Goal: Transaction & Acquisition: Purchase product/service

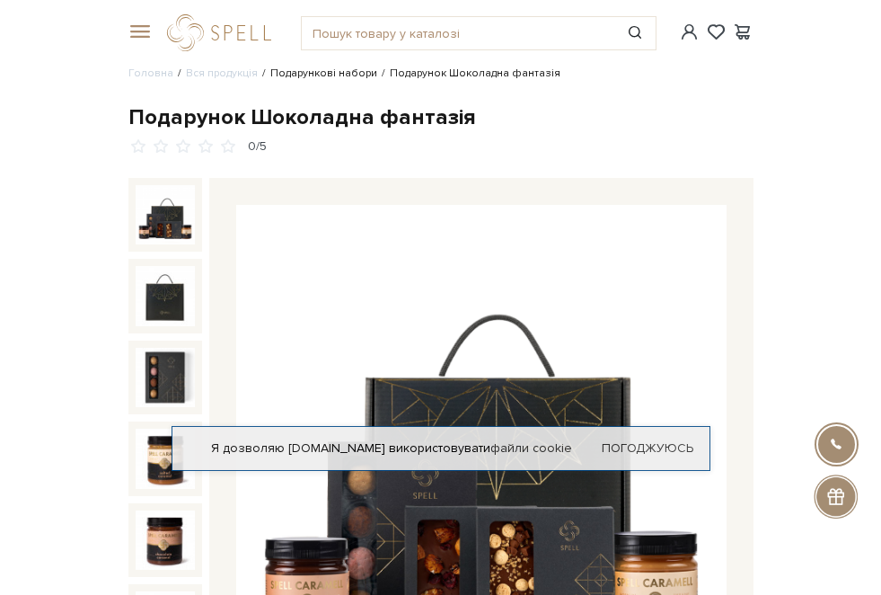
click at [270, 77] on link "Подарункові набори" at bounding box center [323, 72] width 107 height 13
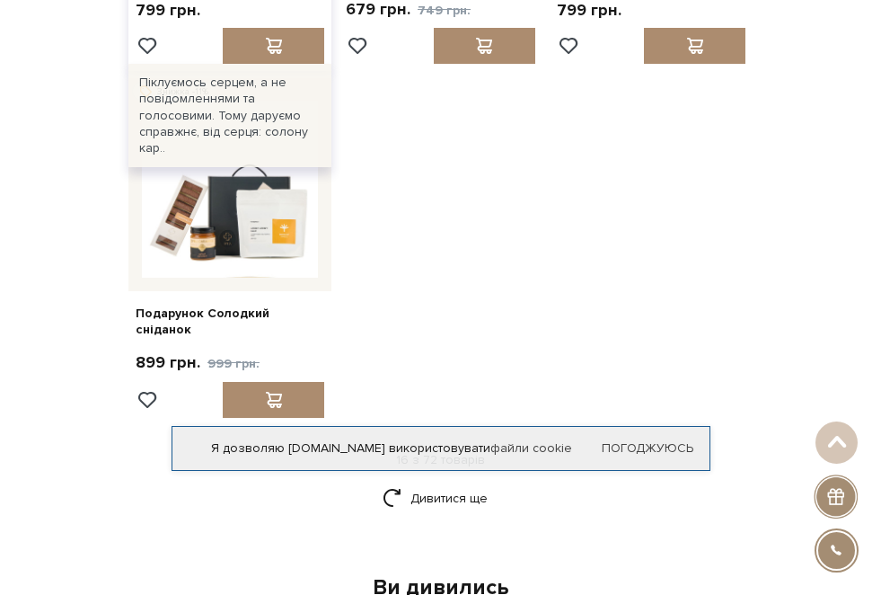
scroll to position [1907, 0]
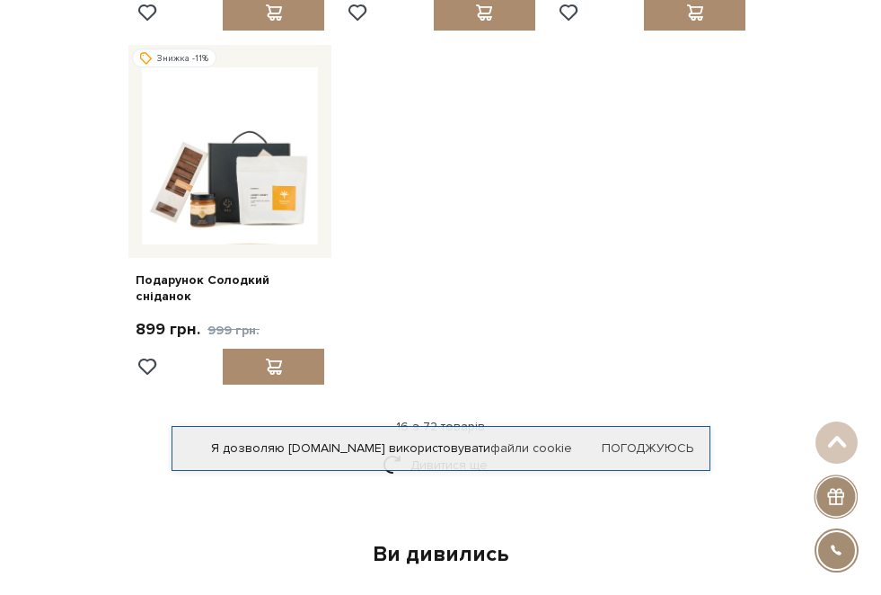
click at [344, 165] on body "Каталог Всі солодощі Дивитись всі Новинки SALE" at bounding box center [440, 487] width 881 height 4789
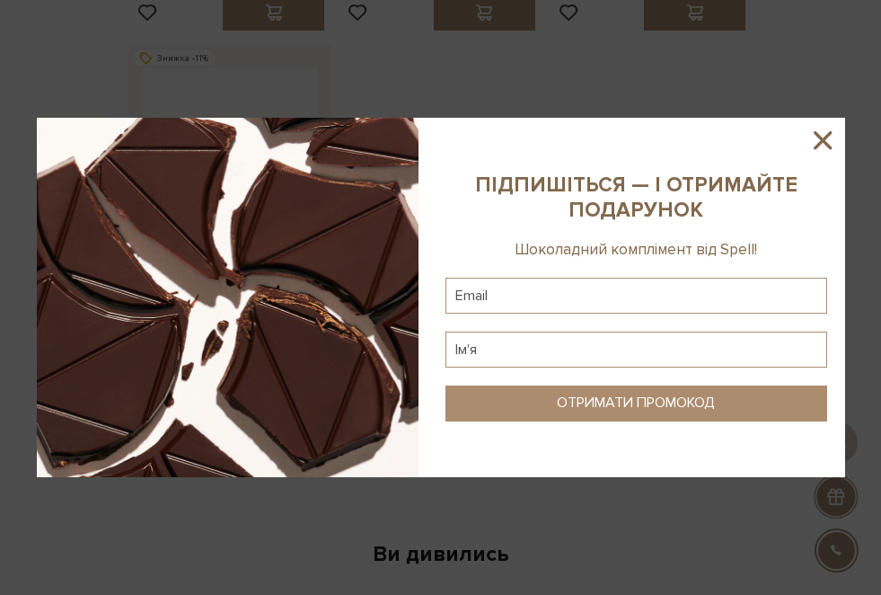
click at [827, 137] on icon at bounding box center [823, 140] width 31 height 31
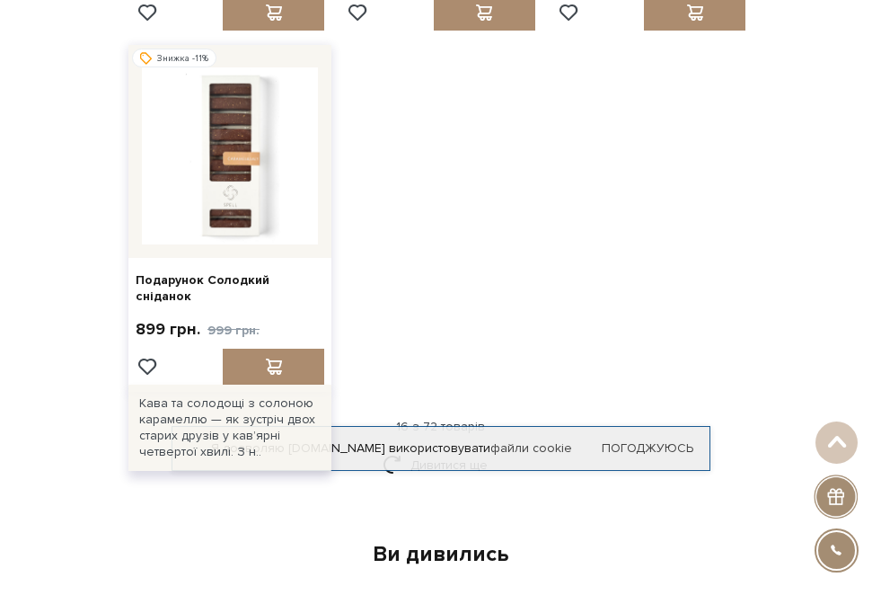
click at [319, 163] on img at bounding box center [230, 155] width 177 height 177
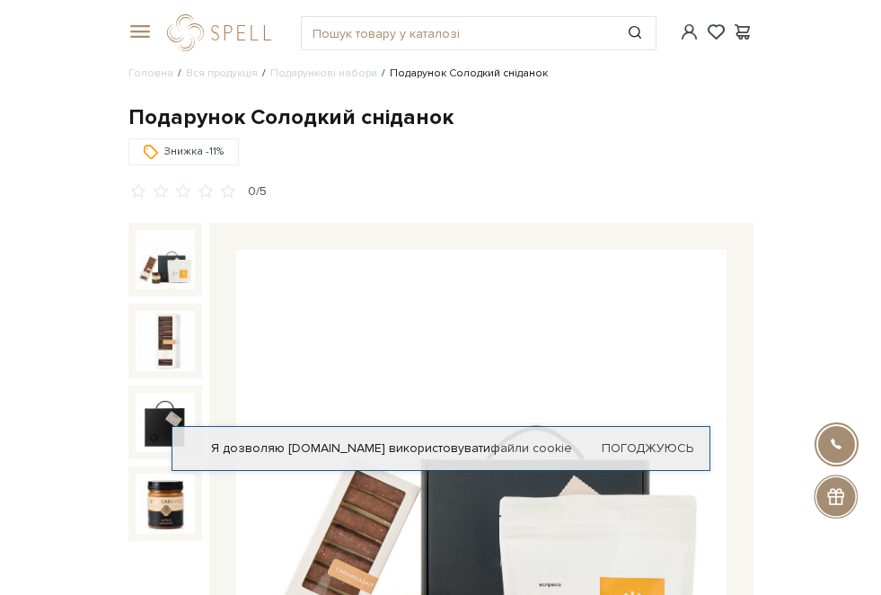
click at [326, 341] on img at bounding box center [481, 495] width 490 height 490
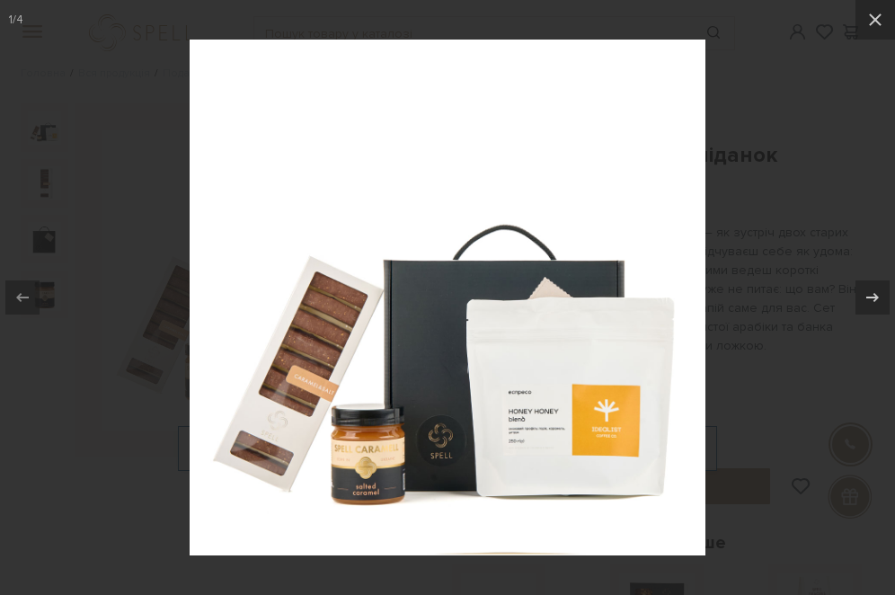
click at [539, 437] on img at bounding box center [448, 298] width 516 height 516
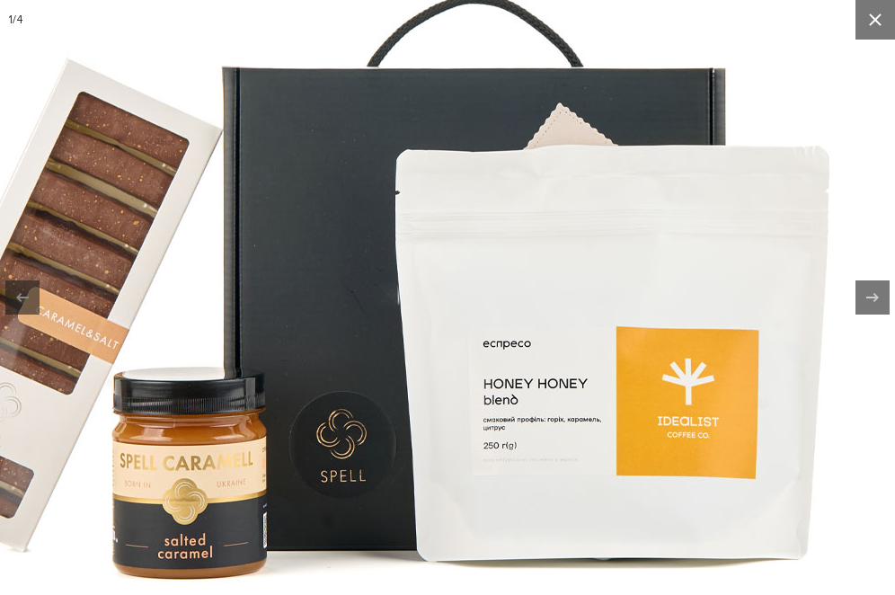
click at [864, 24] on icon at bounding box center [875, 20] width 22 height 22
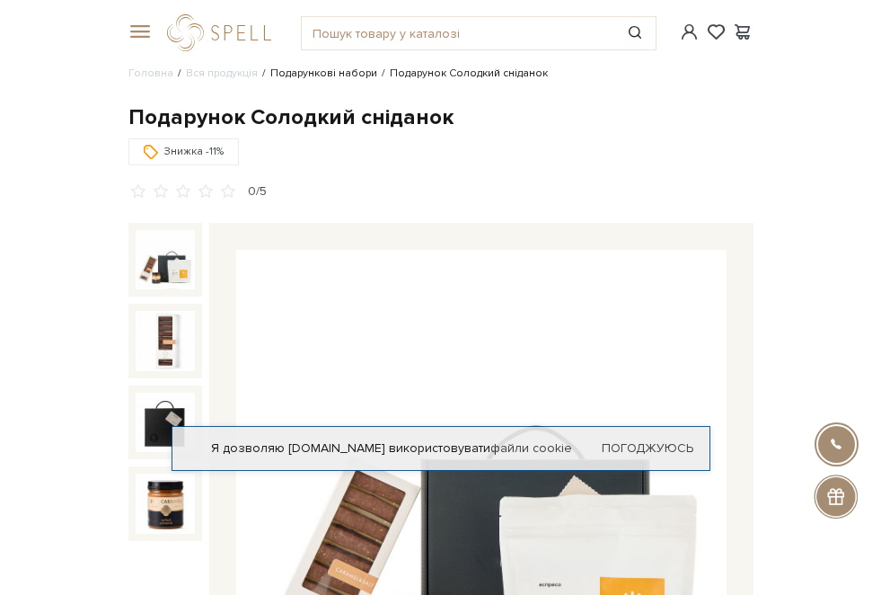
click at [270, 77] on link "Подарункові набори" at bounding box center [323, 72] width 107 height 13
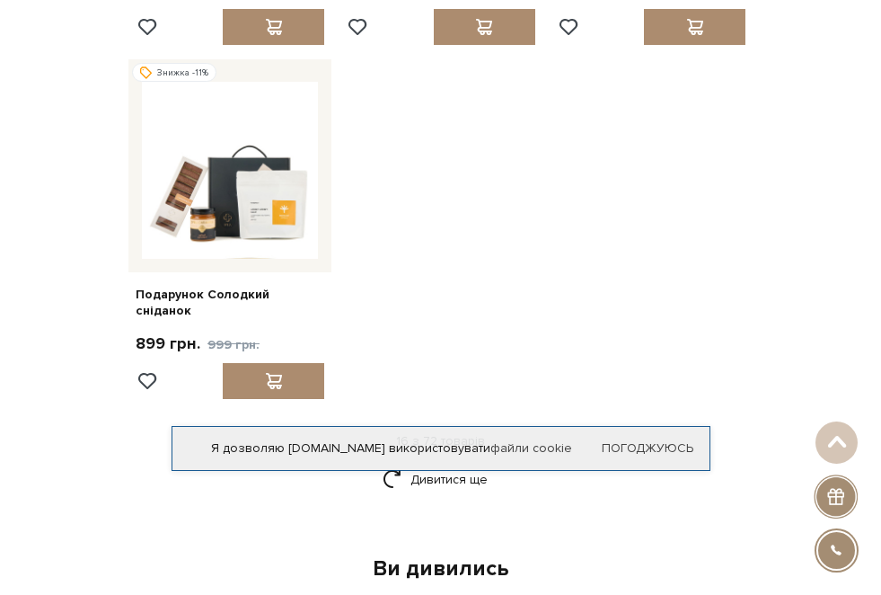
scroll to position [1916, 0]
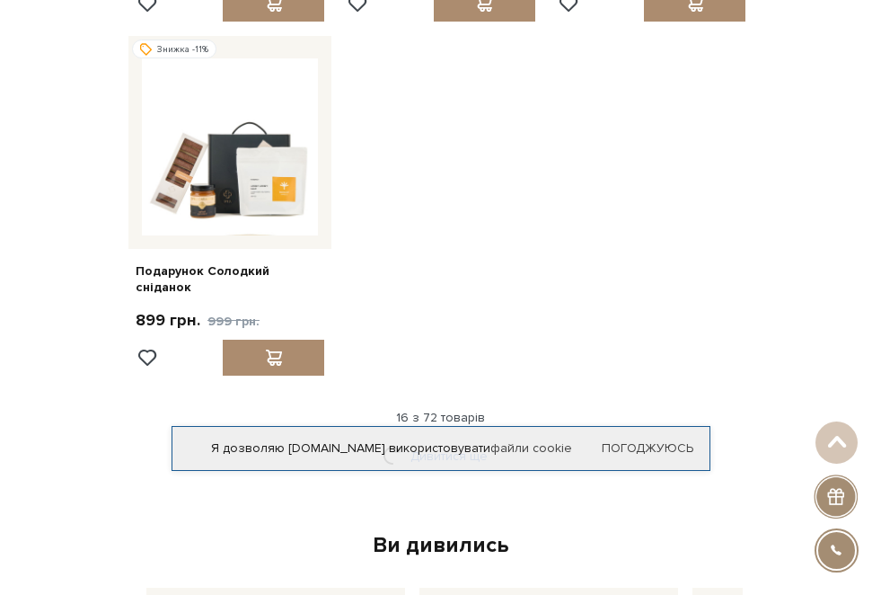
click at [429, 440] on link "Дивитися ще" at bounding box center [441, 455] width 117 height 31
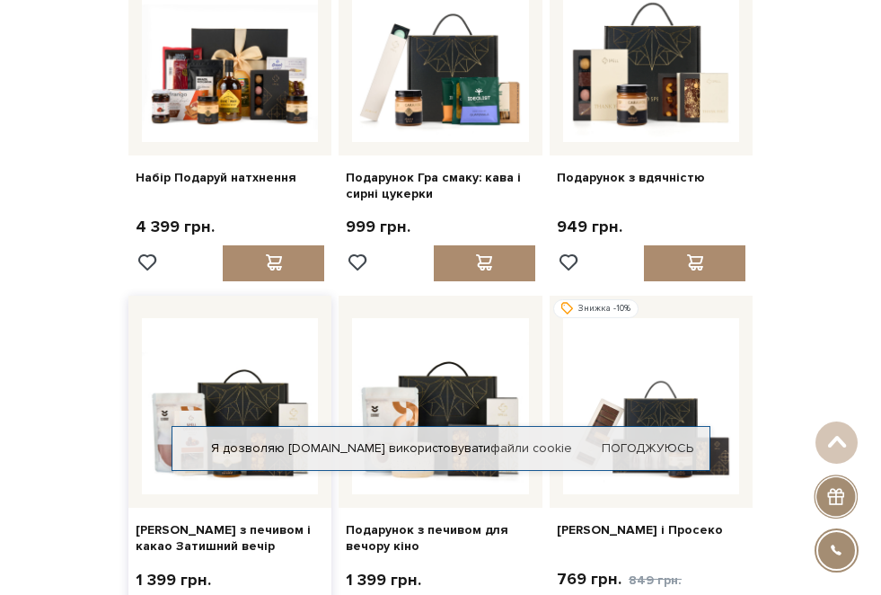
scroll to position [3039, 0]
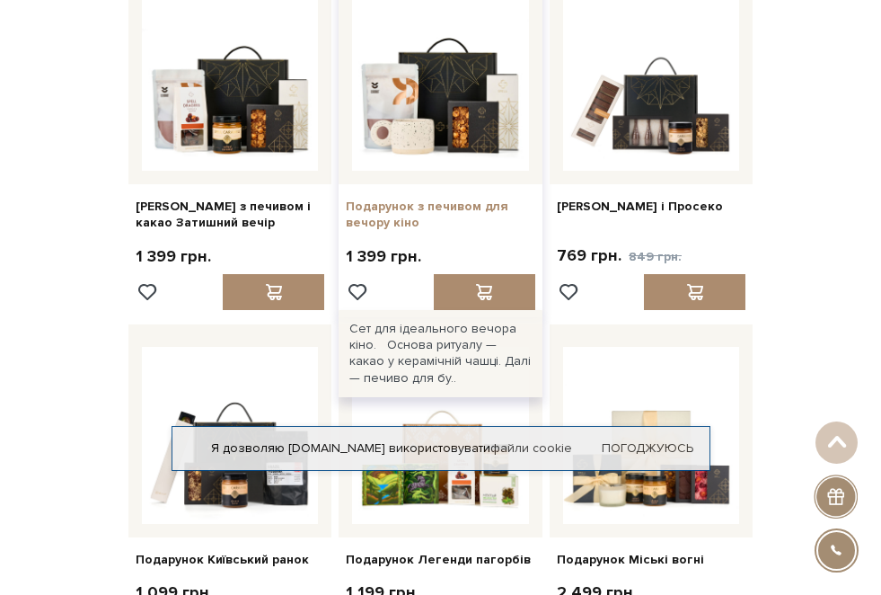
click at [485, 199] on link "Подарунок з печивом для вечору кіно" at bounding box center [441, 215] width 190 height 32
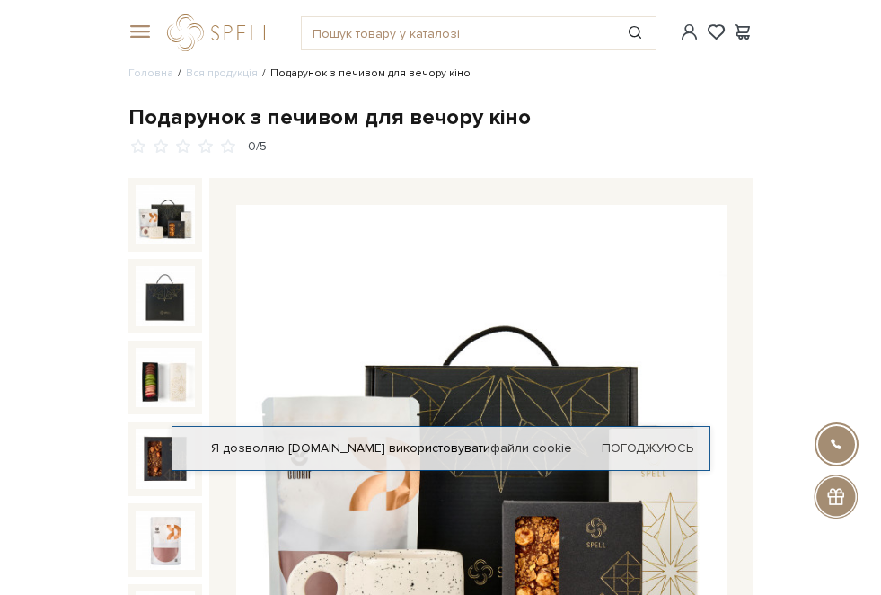
click at [236, 296] on img at bounding box center [481, 450] width 490 height 490
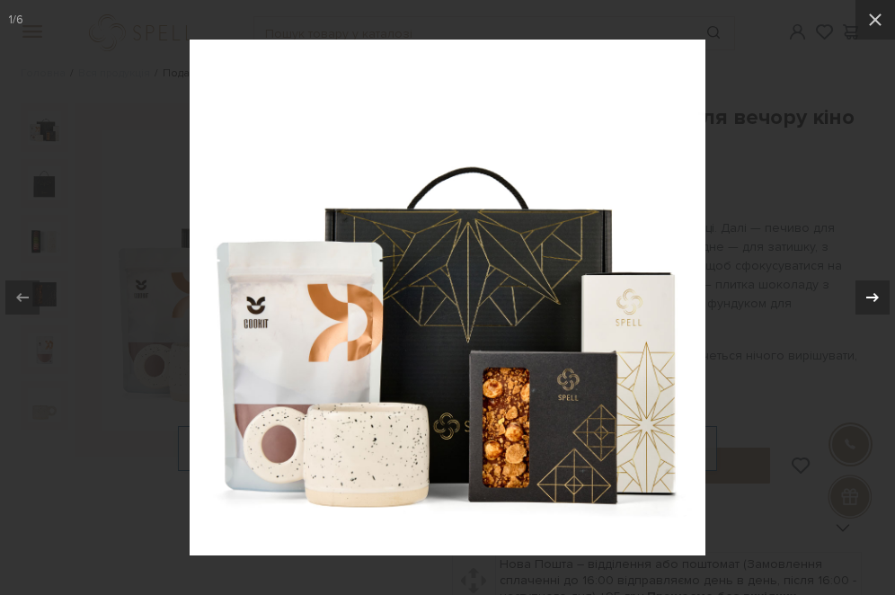
click at [857, 300] on div at bounding box center [872, 297] width 34 height 34
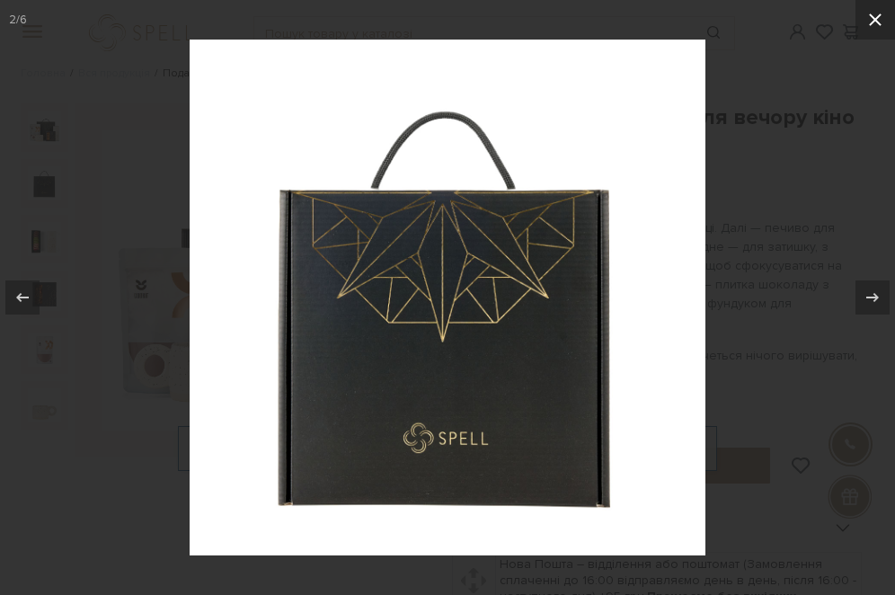
click at [875, 18] on icon at bounding box center [875, 19] width 13 height 13
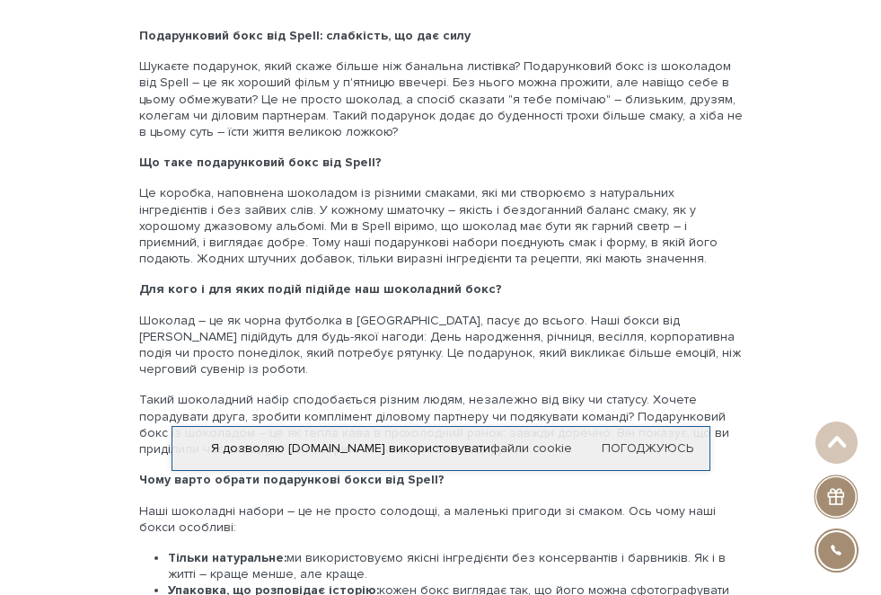
scroll to position [3036, 0]
